Goal: Transaction & Acquisition: Subscribe to service/newsletter

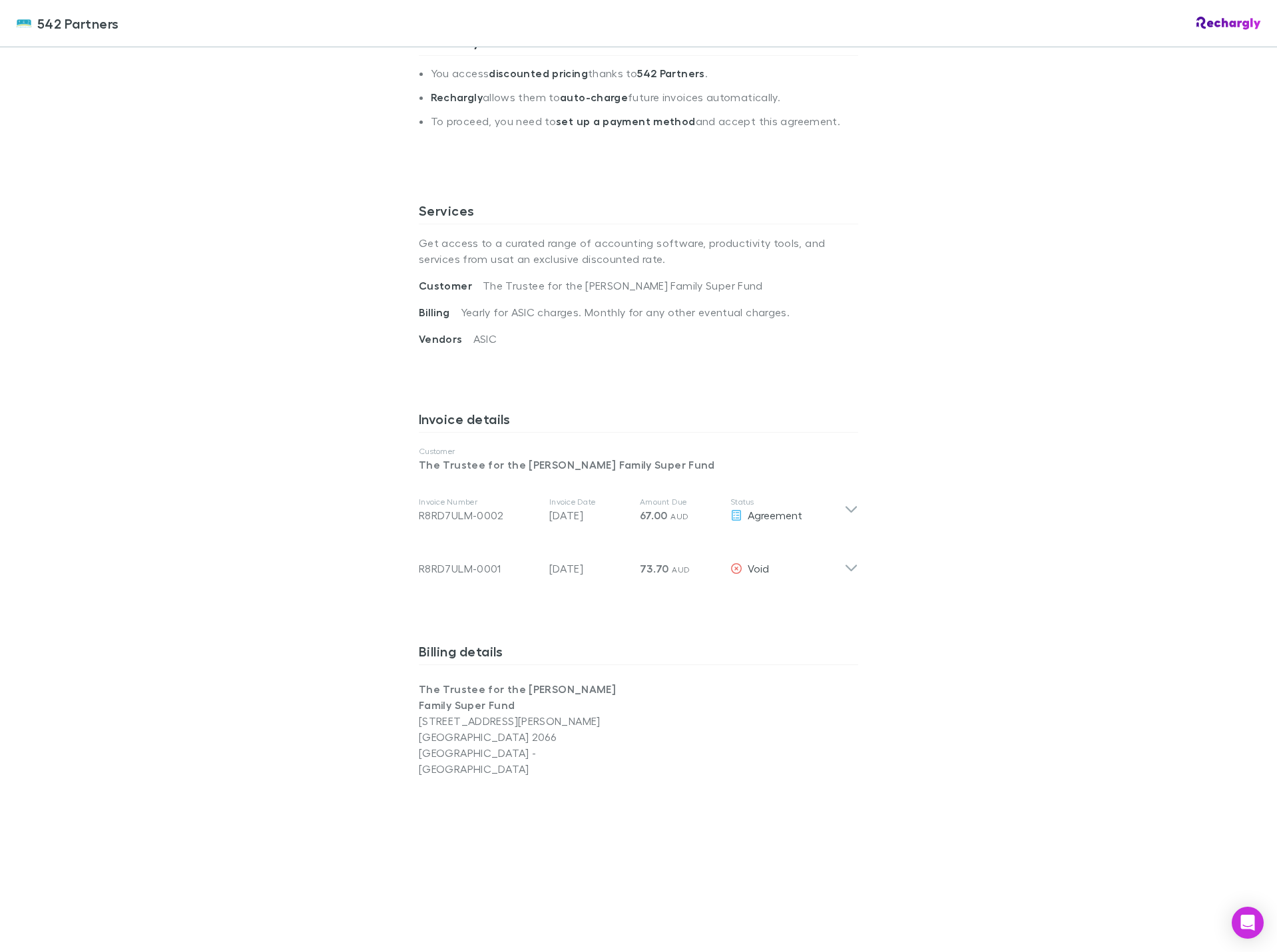
scroll to position [333, 0]
click at [857, 508] on div "Invoice Number R8RD7ULM-0002 Invoice Date 17 Sep 2025 Amount Due 67.00 AUD Stat…" at bounding box center [638, 508] width 460 height 53
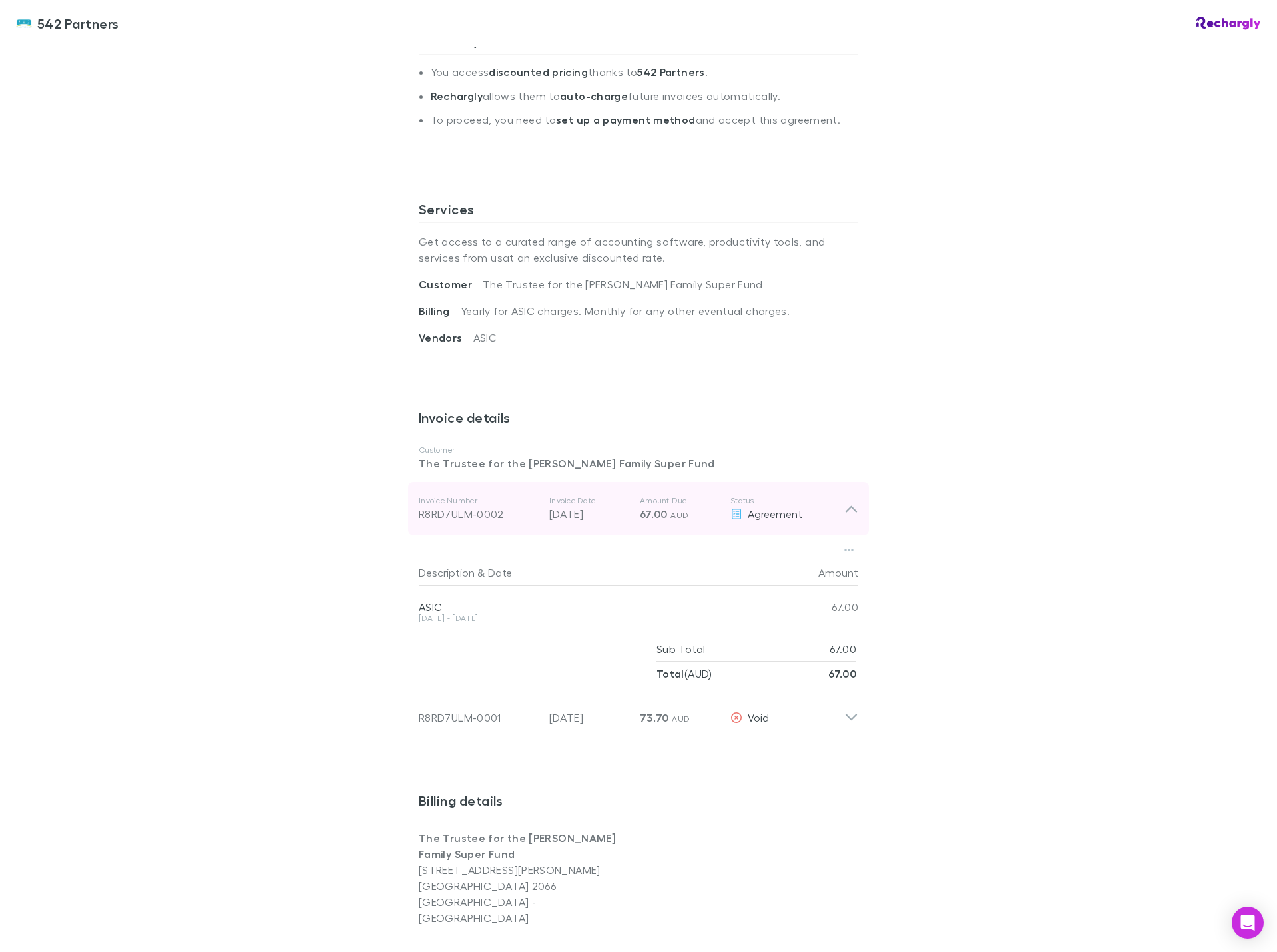
click at [857, 508] on div "Invoice Number R8RD7ULM-0002 Invoice Date 17 Sep 2025 Amount Due 67.00 AUD Stat…" at bounding box center [638, 508] width 460 height 53
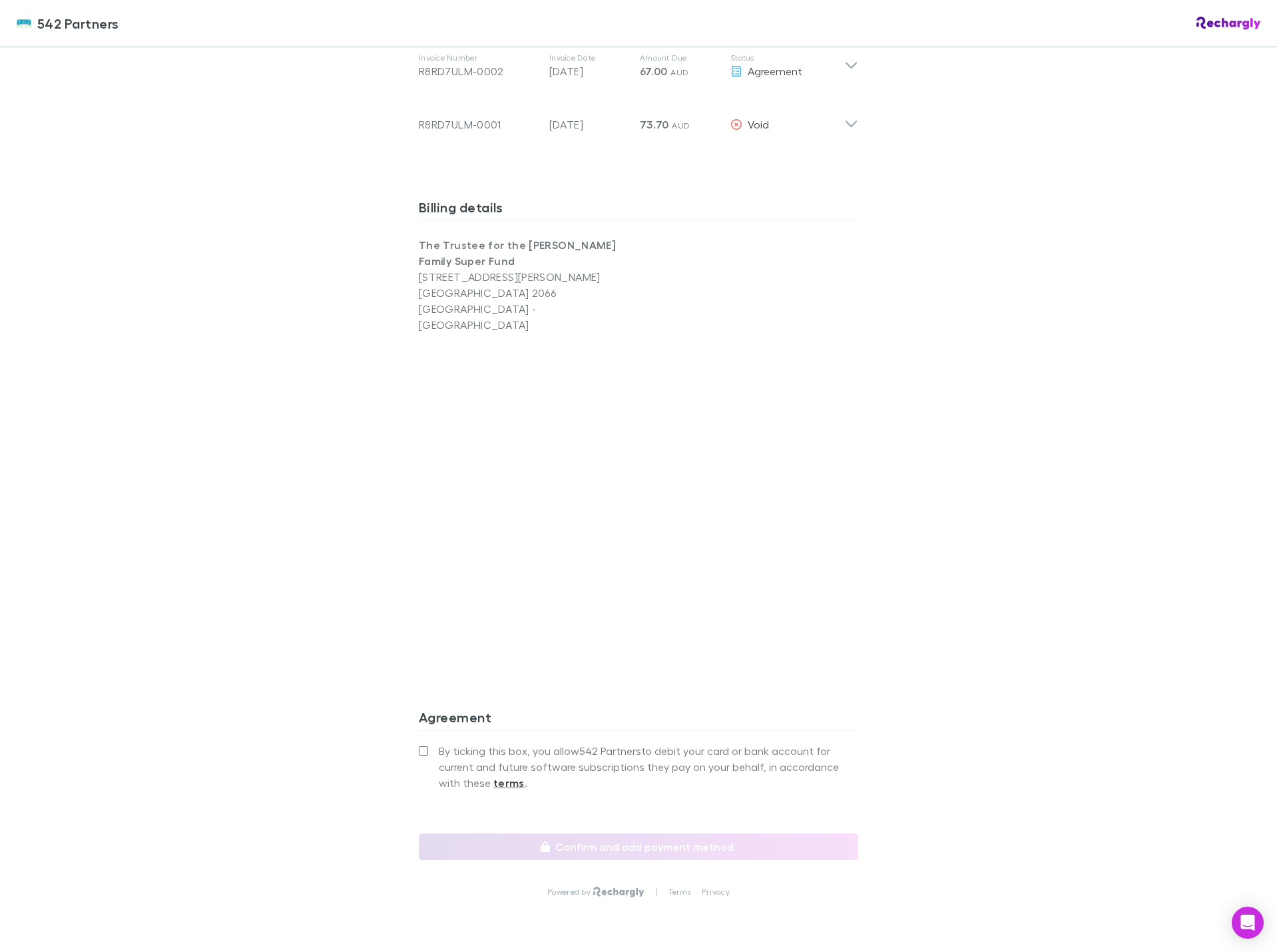
scroll to position [812, 0]
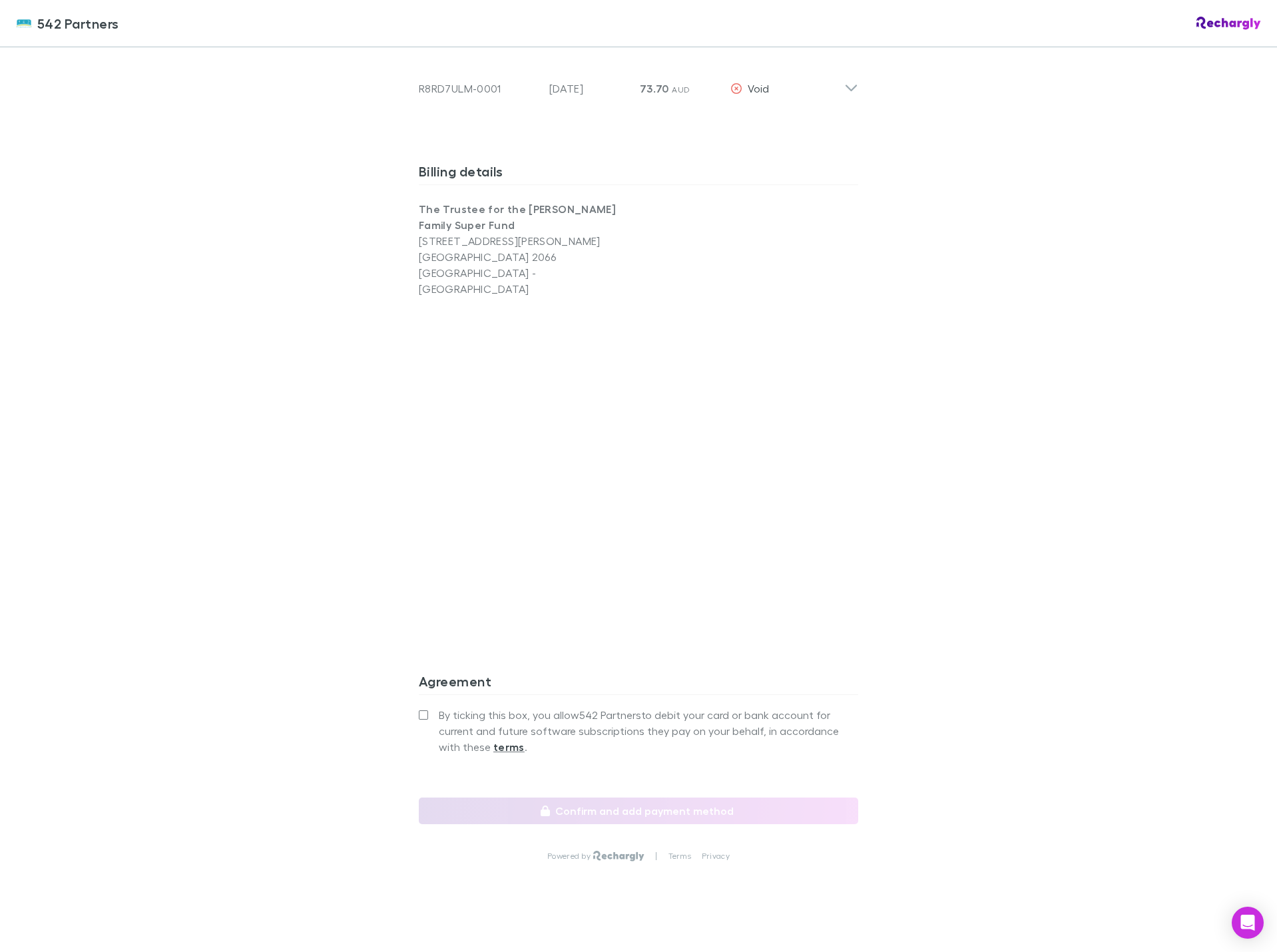
click at [421, 707] on label "By ticking this box, you allow 542 Partners to debit your card or bank account …" at bounding box center [638, 730] width 439 height 48
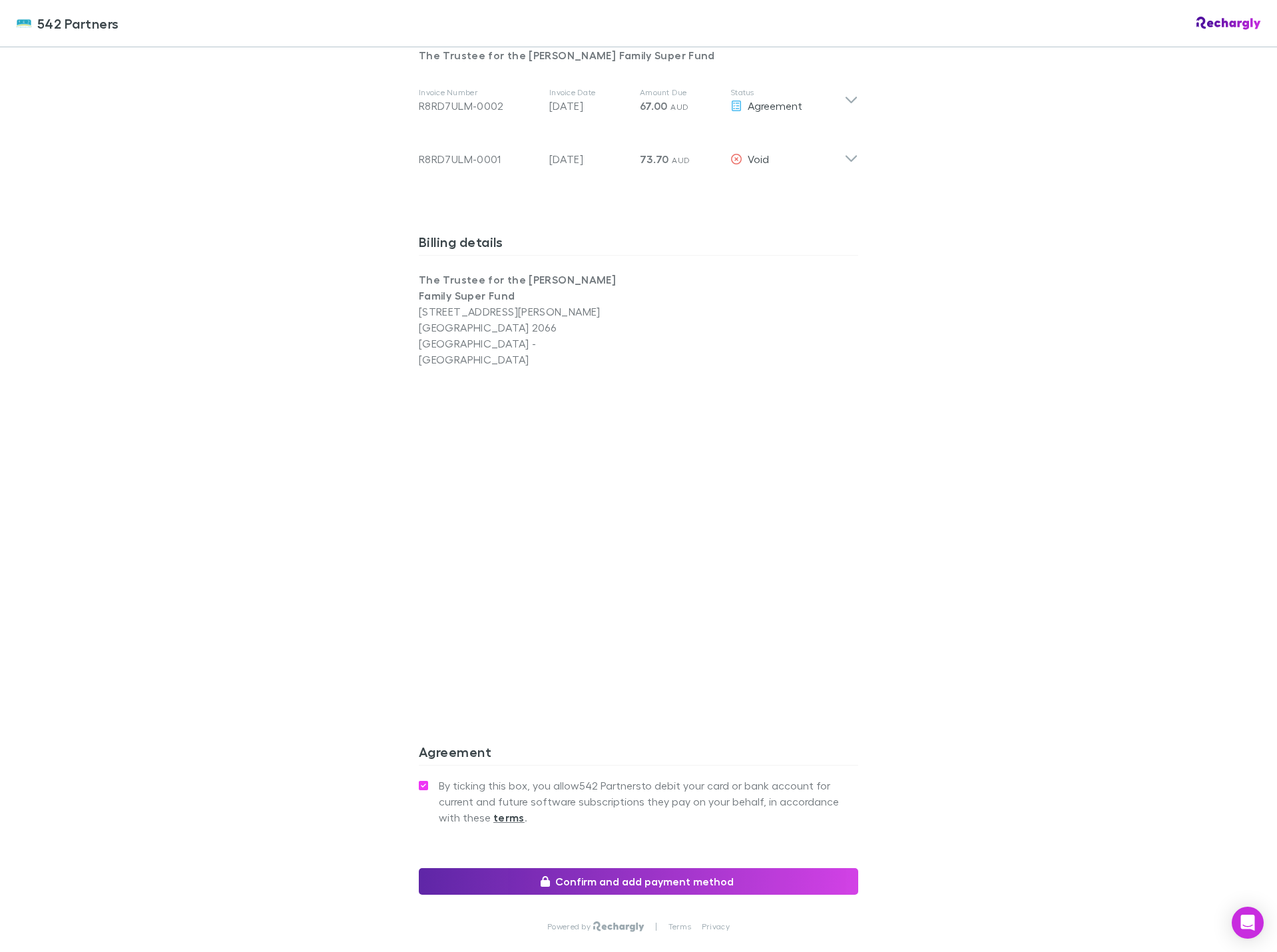
scroll to position [745, 0]
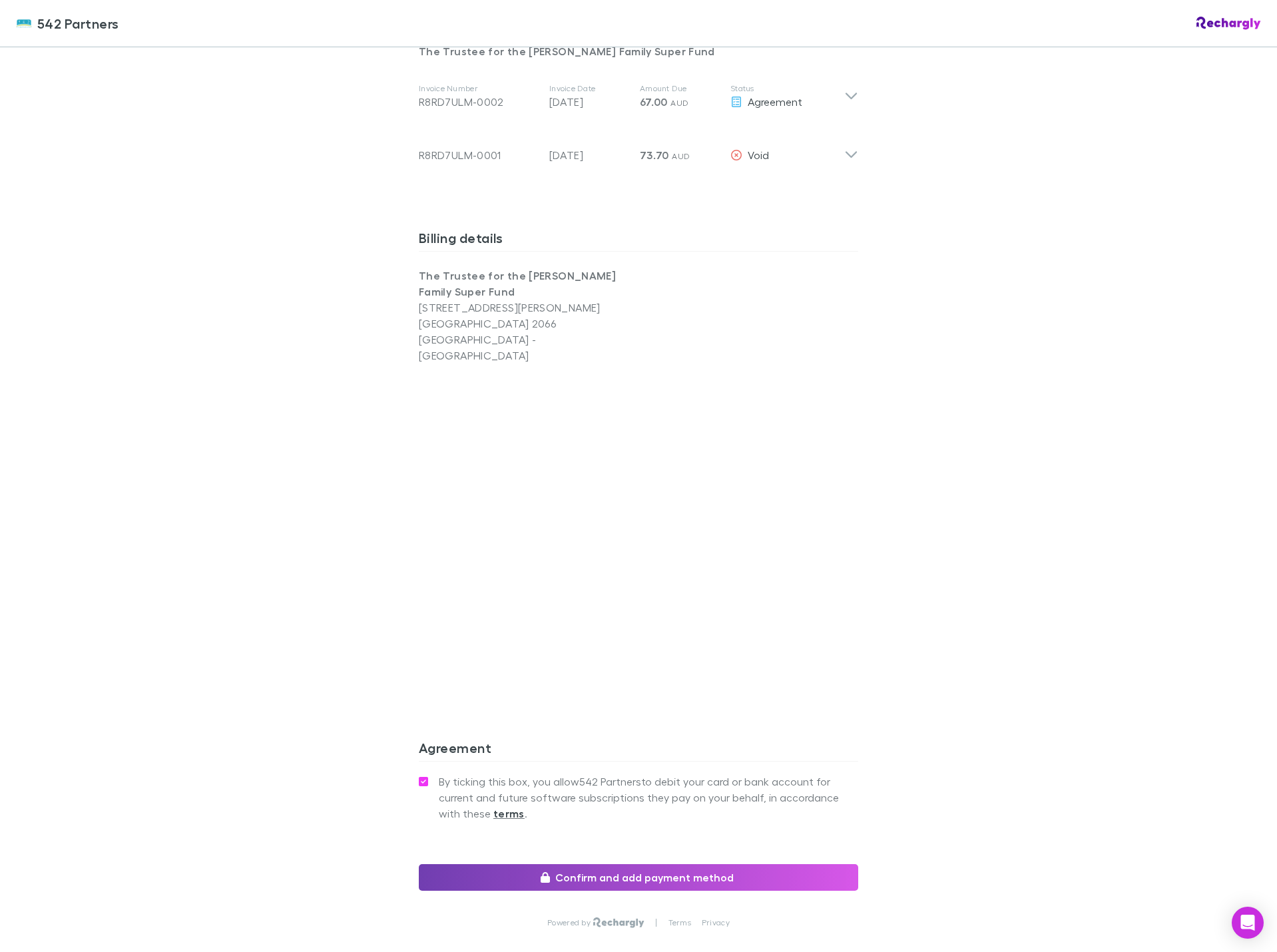
click at [735, 864] on button "Confirm and add payment method" at bounding box center [638, 877] width 439 height 27
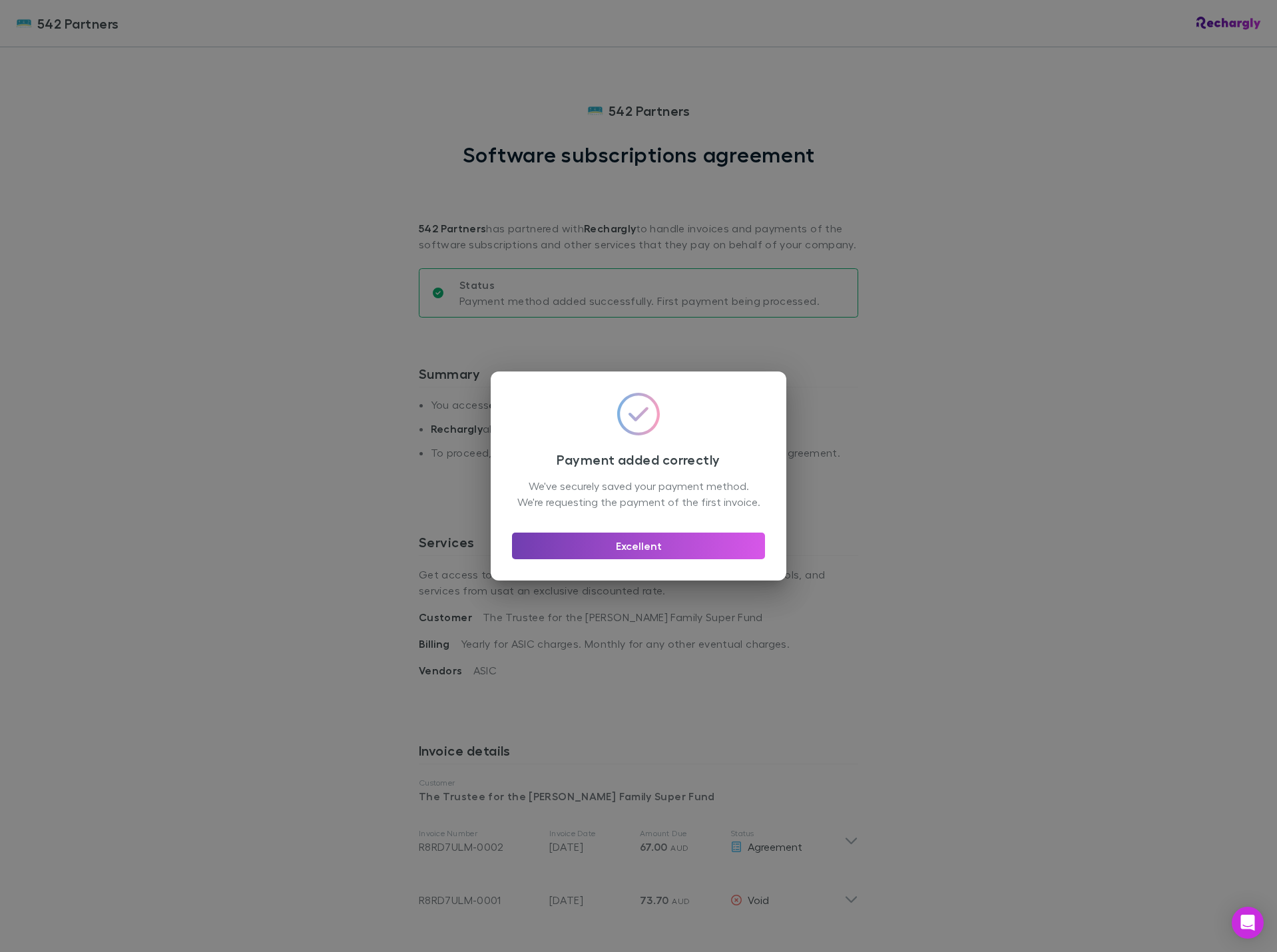
click at [646, 559] on button "Excellent" at bounding box center [638, 545] width 253 height 27
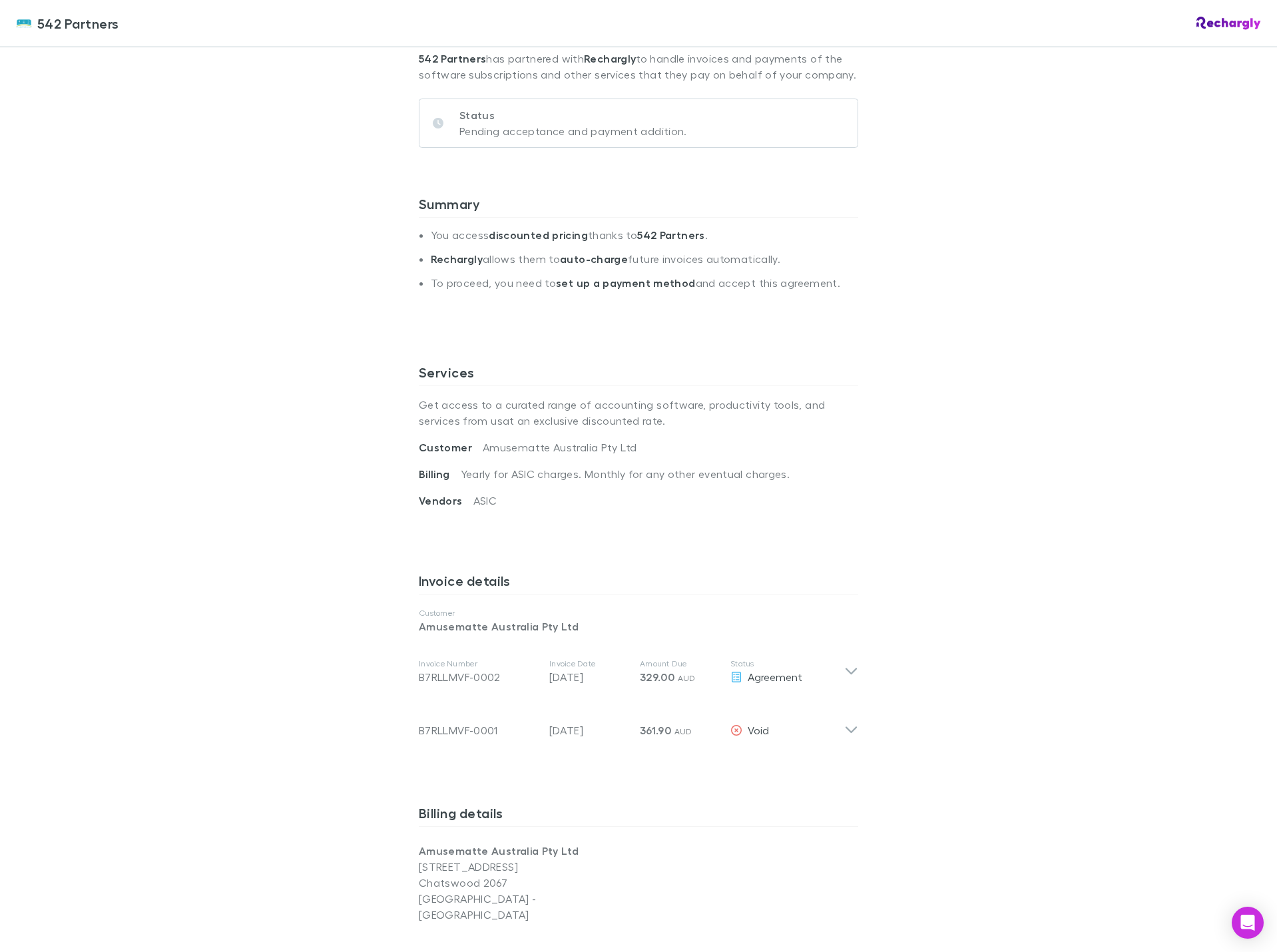
scroll to position [266, 0]
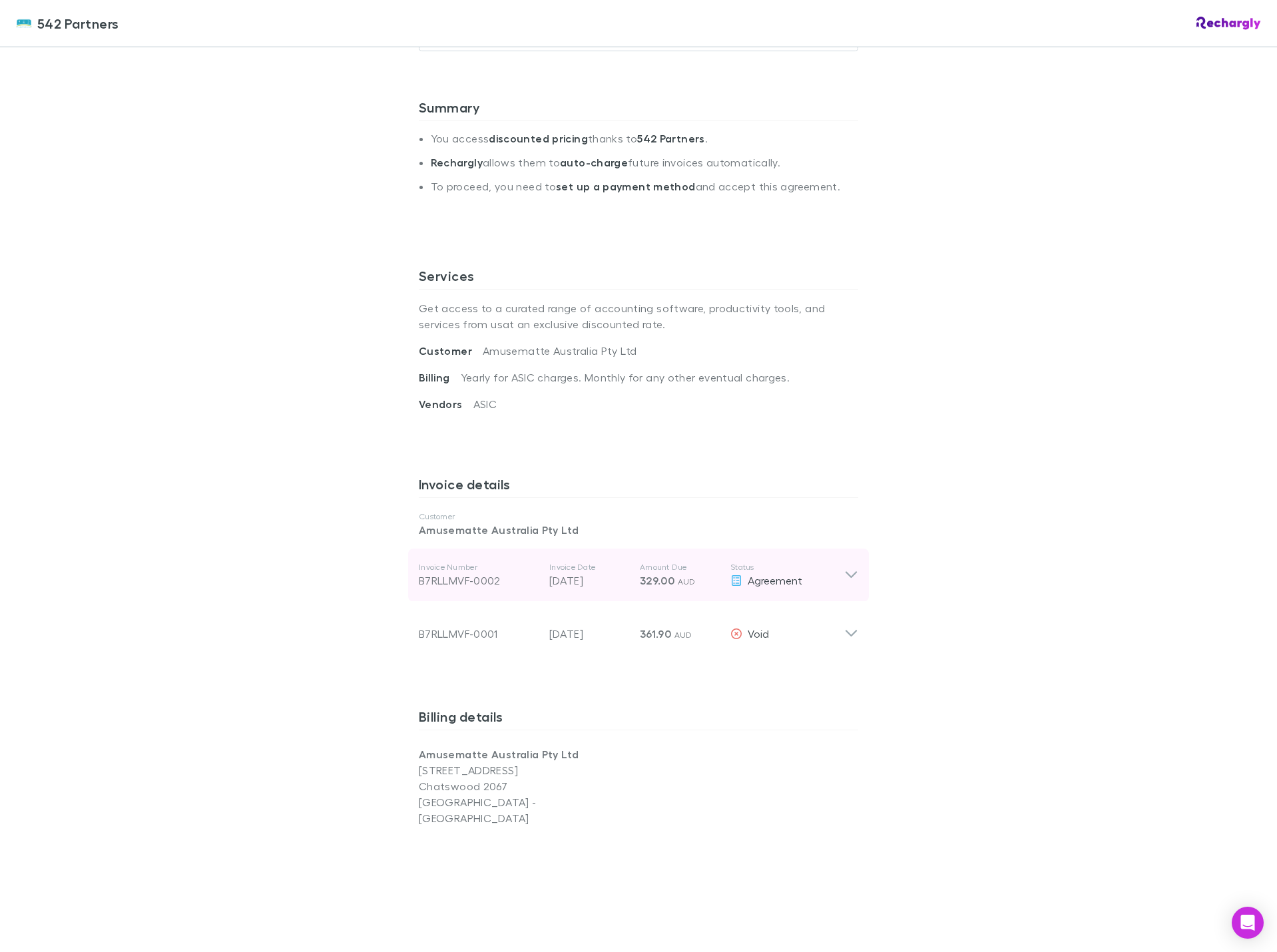
click at [852, 581] on icon at bounding box center [851, 575] width 14 height 16
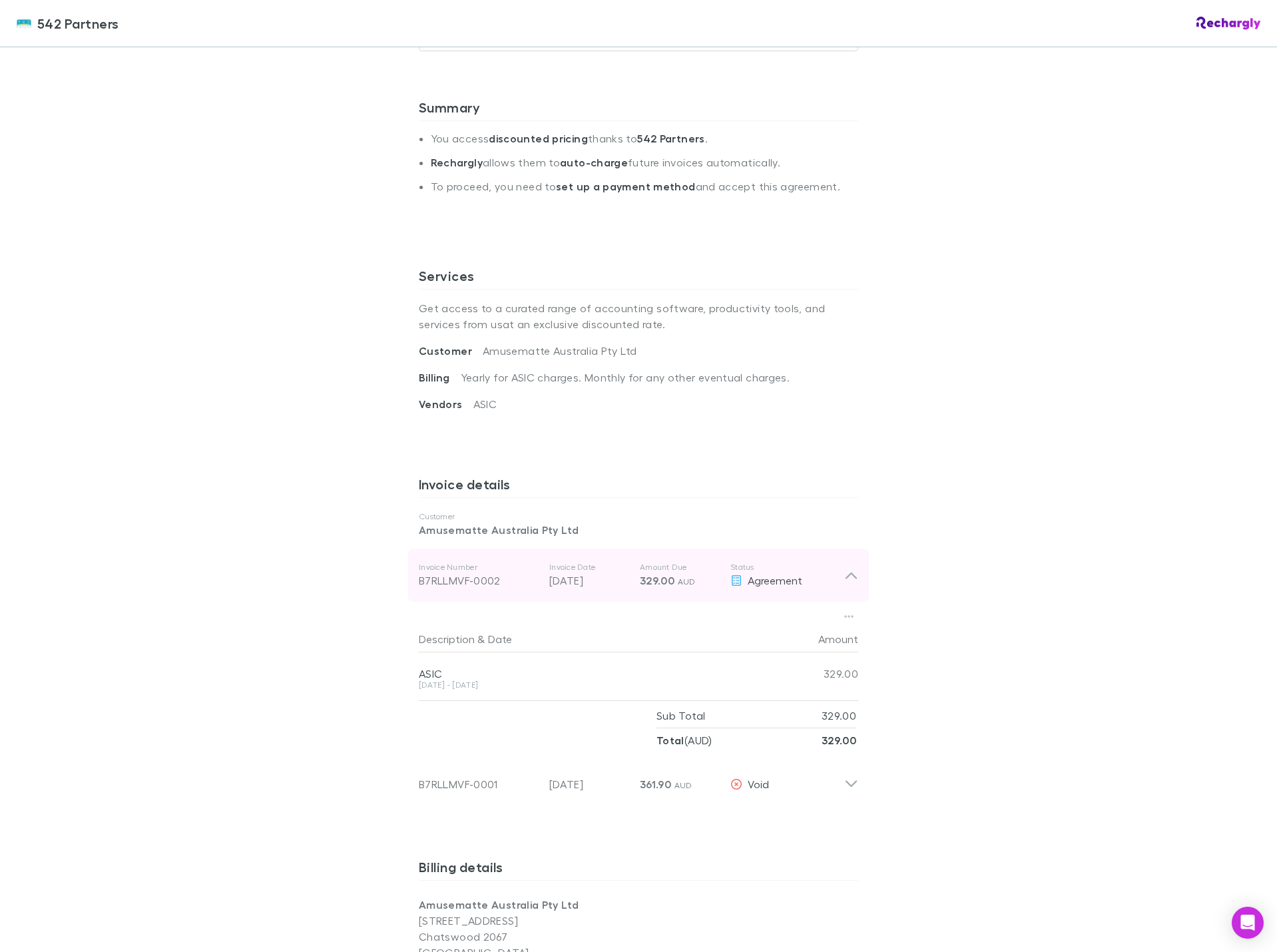
click at [851, 581] on icon at bounding box center [851, 575] width 14 height 16
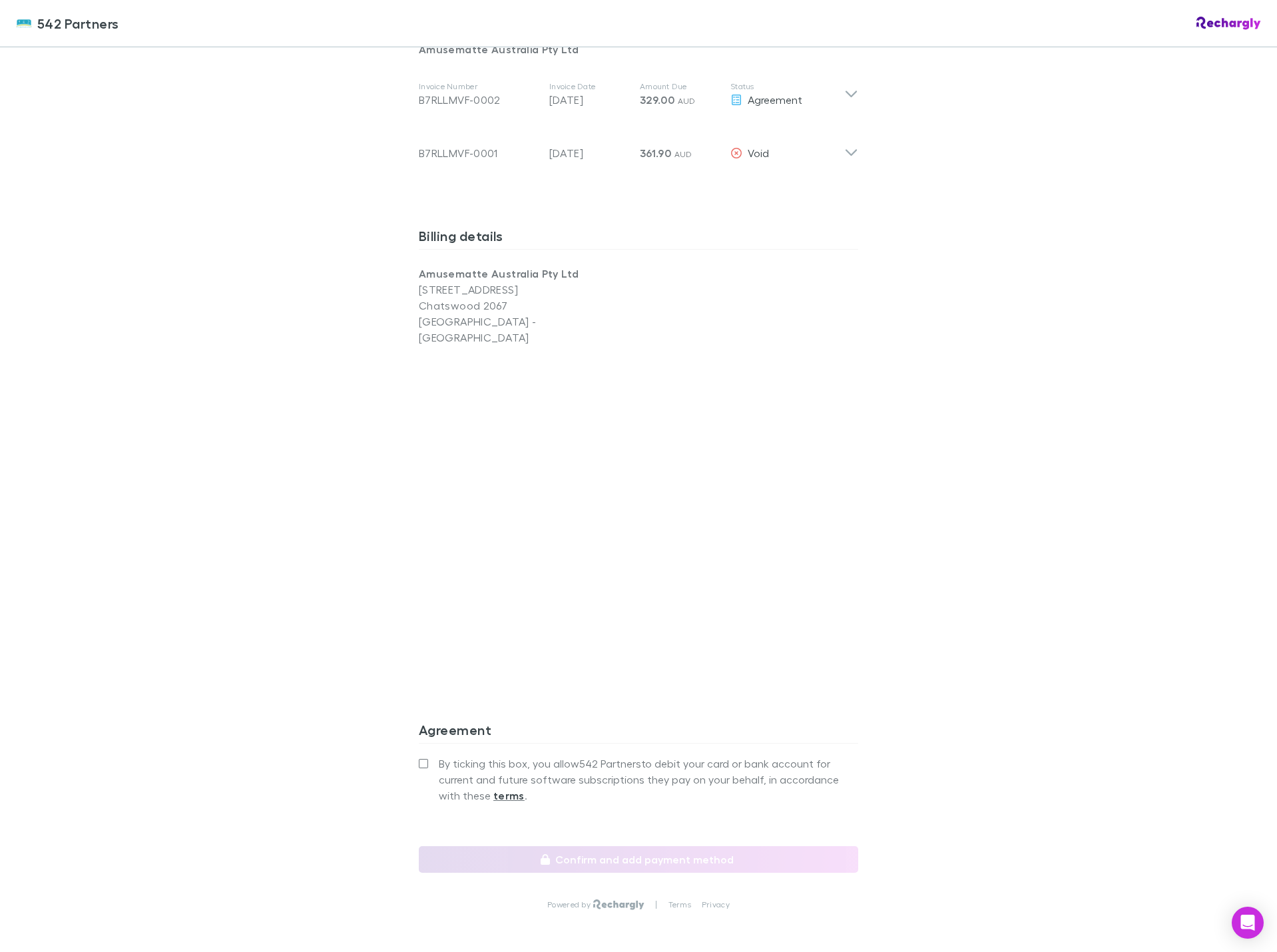
scroll to position [795, 0]
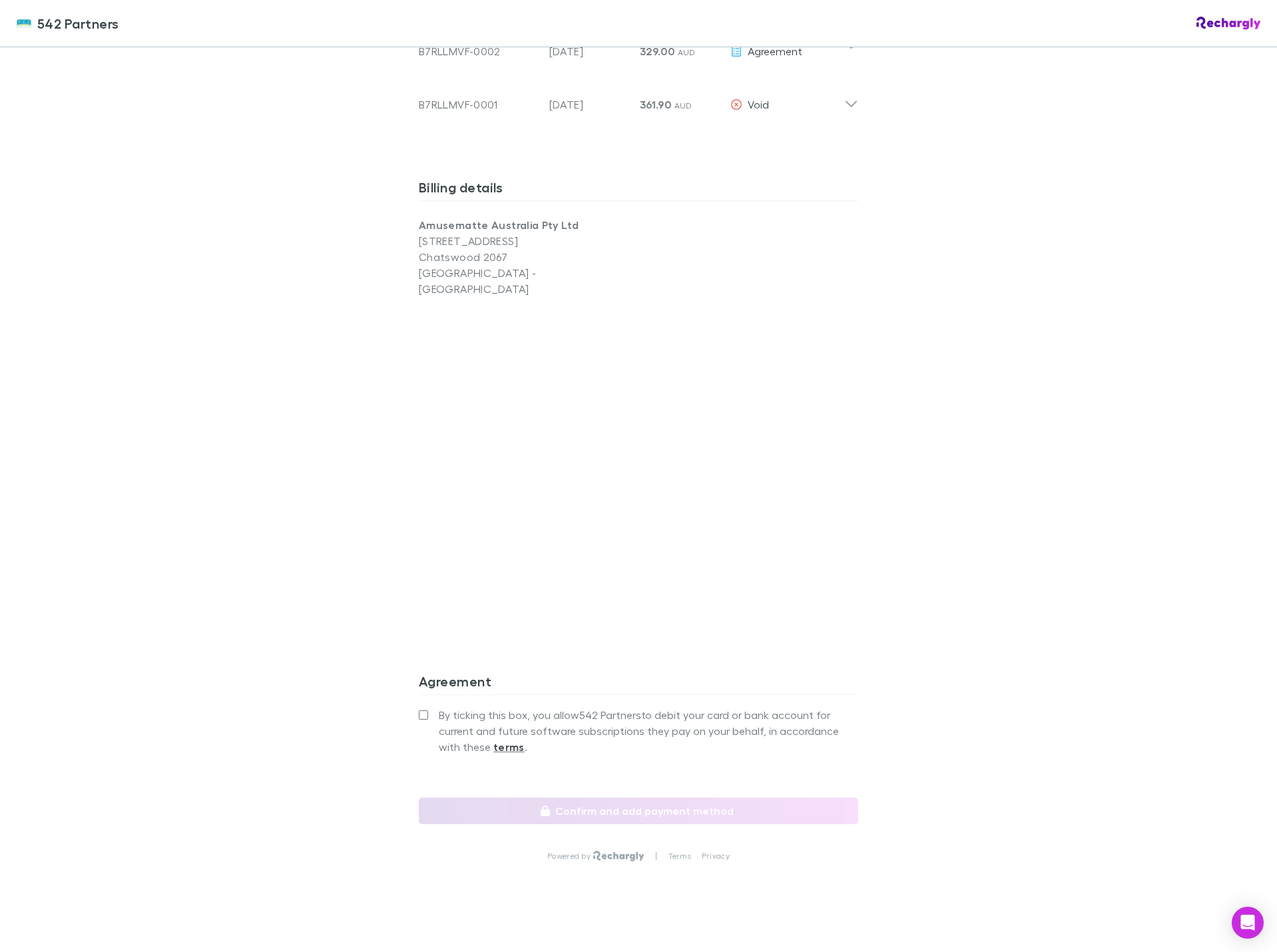
click at [467, 707] on span "By ticking this box, you allow 542 Partners to debit your card or bank account …" at bounding box center [648, 730] width 420 height 48
drag, startPoint x: 398, startPoint y: 691, endPoint x: 409, endPoint y: 690, distance: 11.0
click at [403, 691] on div "542 Partners 542 Partners Software subscriptions agreement 542 Partners has par…" at bounding box center [638, 476] width 1277 height 952
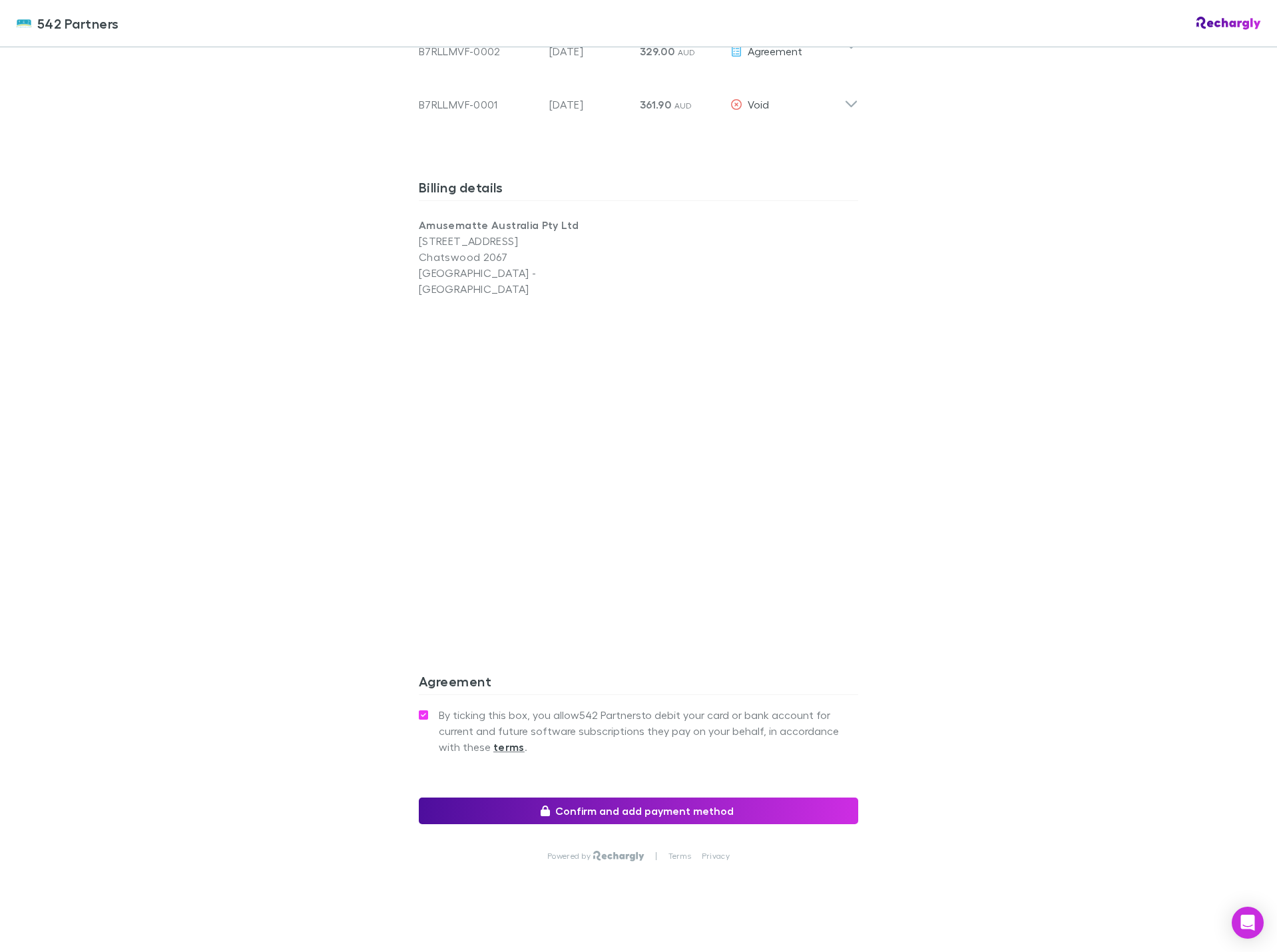
click at [514, 784] on div "Agreement By ticking this box, you allow 542 Partners to debit your card or ban…" at bounding box center [638, 743] width 439 height 162
click at [655, 797] on button "Confirm and add payment method" at bounding box center [638, 810] width 439 height 27
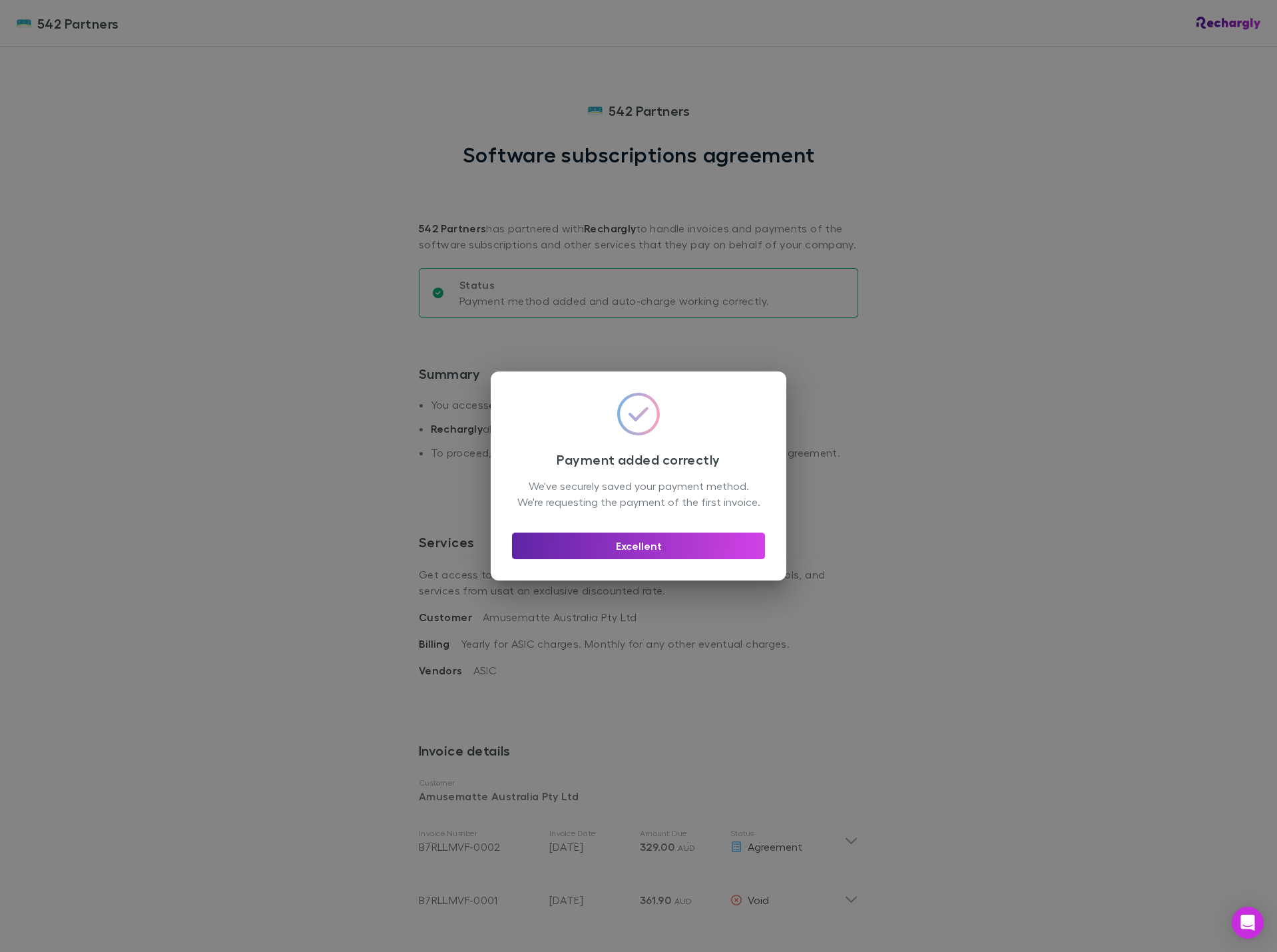
click at [685, 539] on div "Excellent" at bounding box center [638, 541] width 253 height 37
click at [675, 559] on button "Excellent" at bounding box center [638, 545] width 253 height 27
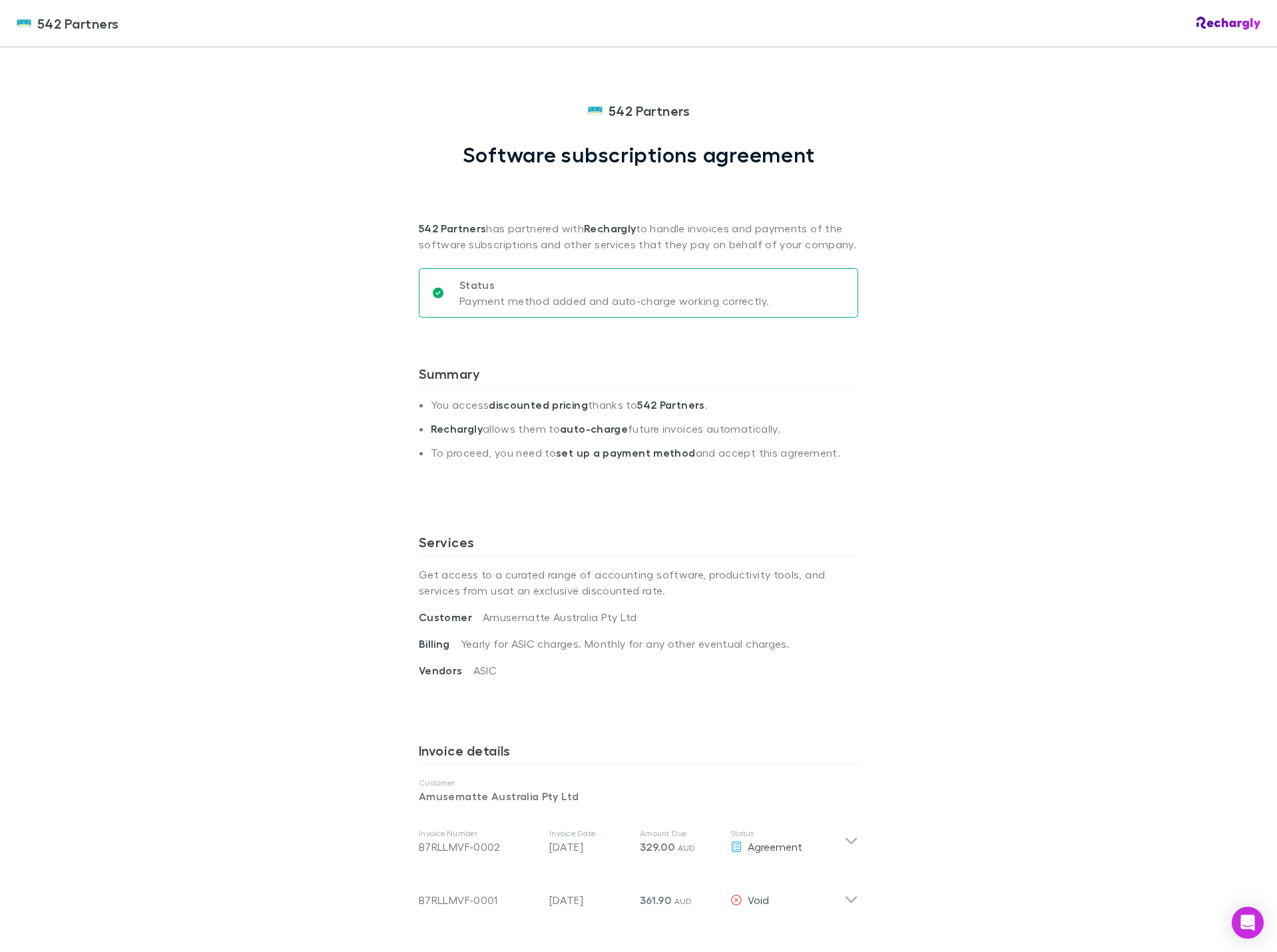
click at [1066, 626] on div "542 Partners 542 Partners Software subscriptions agreement 542 Partners has par…" at bounding box center [638, 476] width 1277 height 952
click at [192, 889] on div "542 Partners 542 Partners Software subscriptions agreement 542 Partners has par…" at bounding box center [638, 476] width 1277 height 952
click at [1063, 457] on div "542 Partners 542 Partners Software subscriptions agreement 542 Partners has par…" at bounding box center [638, 476] width 1277 height 952
click at [332, 198] on div "542 Partners 542 Partners Software subscriptions agreement 542 Partners has par…" at bounding box center [638, 476] width 1277 height 952
drag, startPoint x: 1115, startPoint y: 376, endPoint x: 1096, endPoint y: 382, distance: 19.9
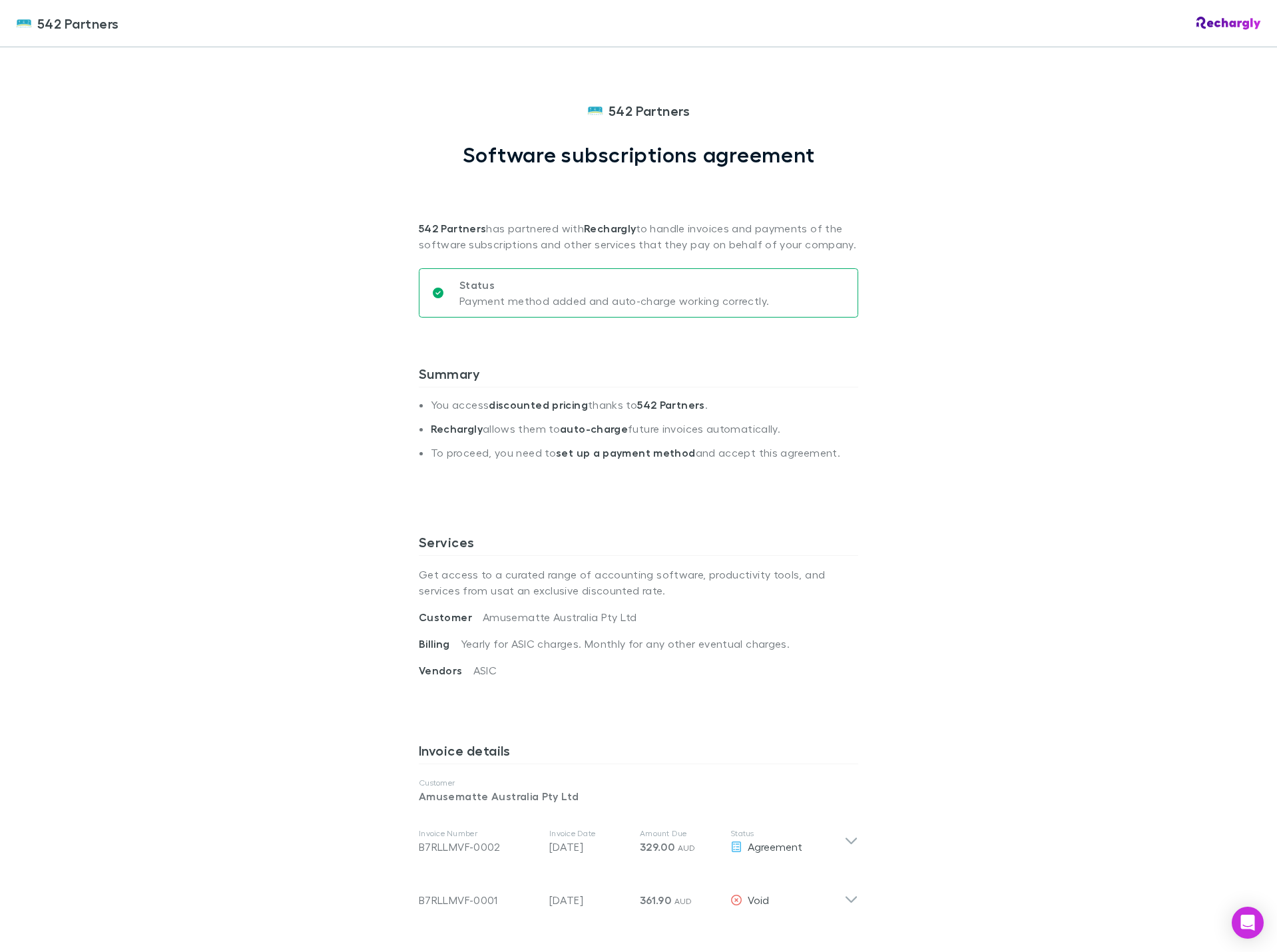
click at [1097, 382] on div "542 Partners 542 Partners Software subscriptions agreement 542 Partners has par…" at bounding box center [638, 476] width 1277 height 952
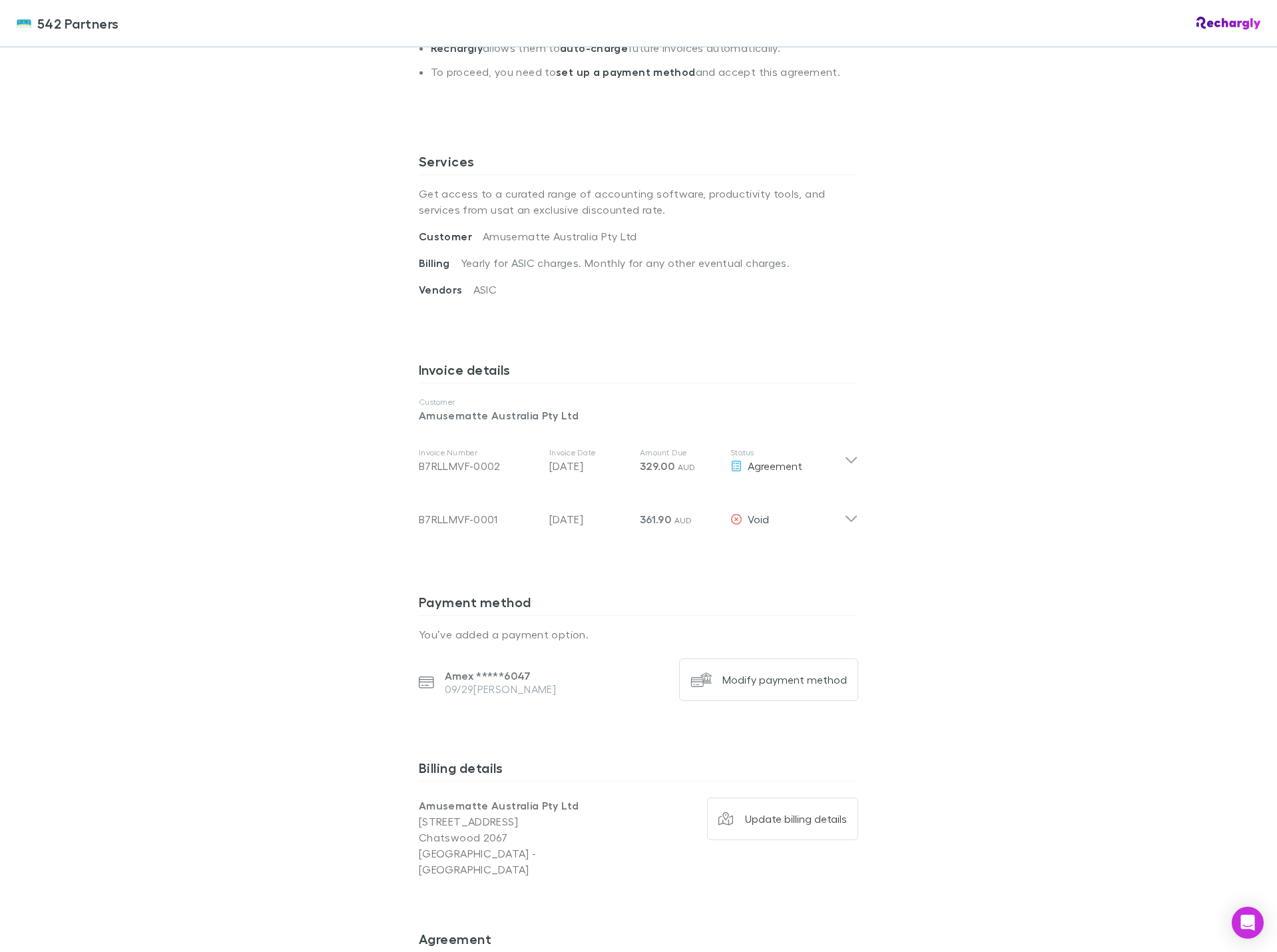
scroll to position [589, 0]
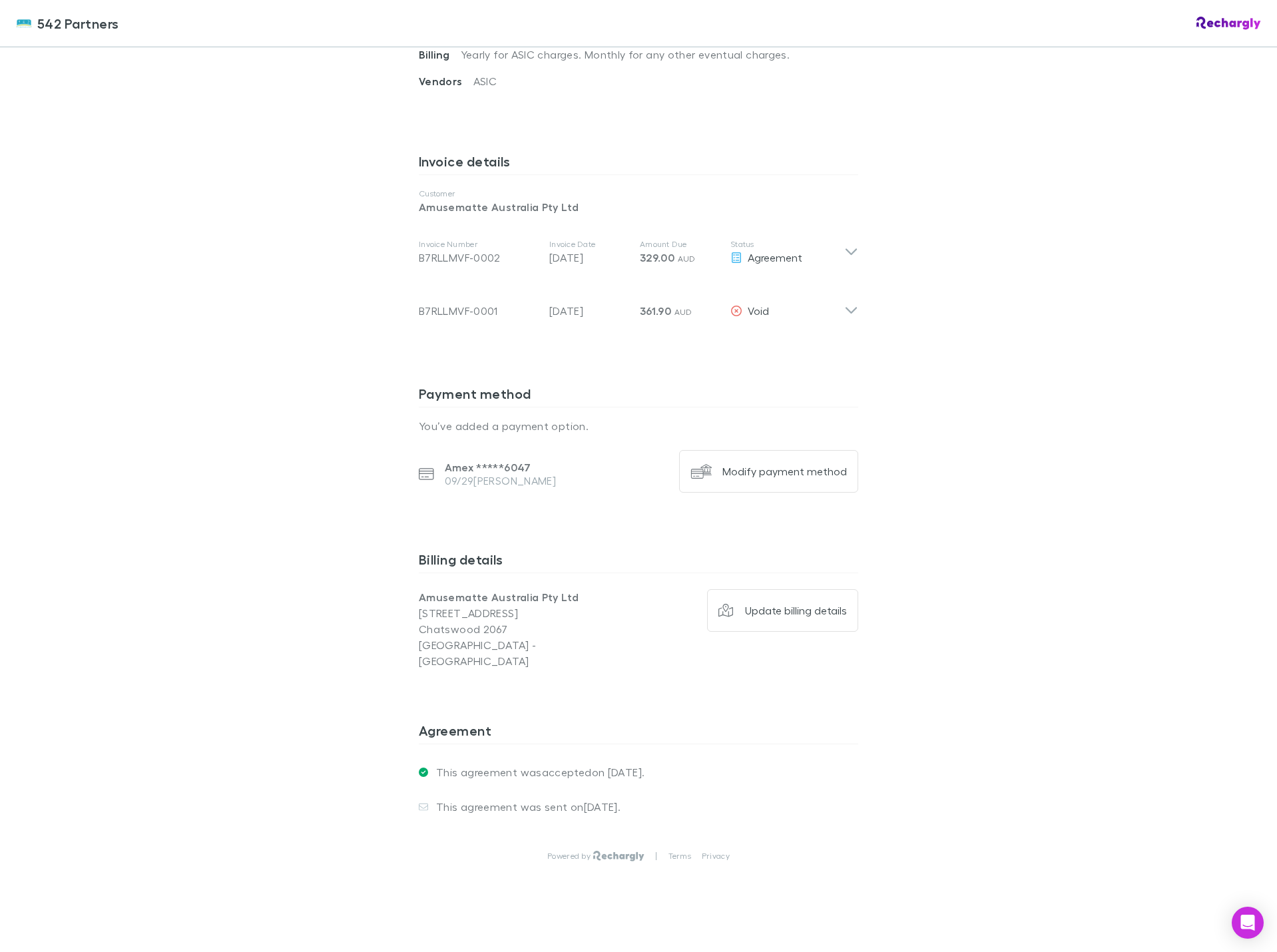
click at [1076, 749] on div "542 Partners 542 Partners Software subscriptions agreement 542 Partners has par…" at bounding box center [638, 476] width 1277 height 952
click at [1088, 342] on div "542 Partners 542 Partners Software subscriptions agreement 542 Partners has par…" at bounding box center [638, 476] width 1277 height 952
click at [1156, 447] on div "542 Partners 542 Partners Software subscriptions agreement 542 Partners has par…" at bounding box center [638, 476] width 1277 height 952
